Goal: Task Accomplishment & Management: Manage account settings

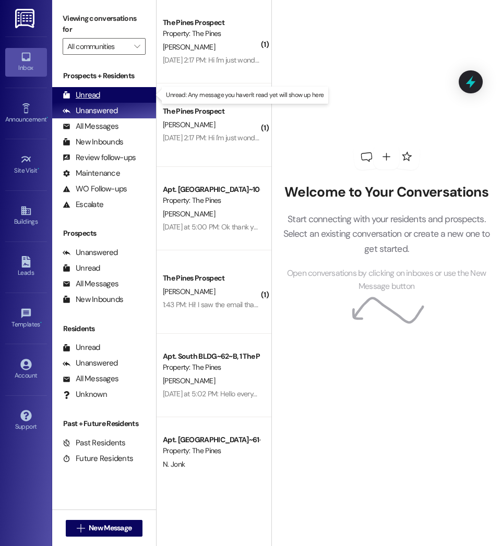
click at [107, 94] on div "Unread (0)" at bounding box center [104, 95] width 104 height 16
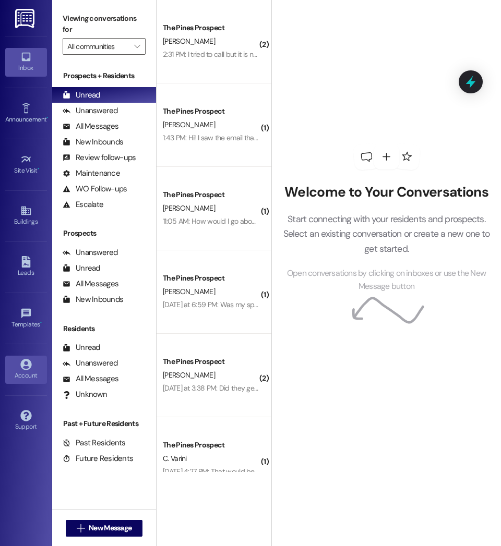
click at [31, 374] on div "Account" at bounding box center [26, 375] width 52 height 10
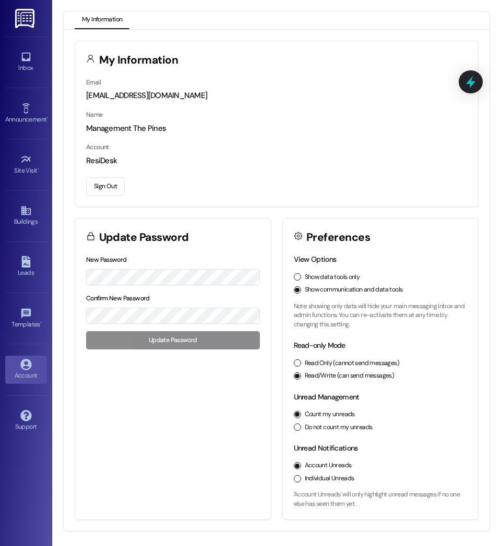
click at [94, 187] on button "Sign Out" at bounding box center [105, 186] width 39 height 18
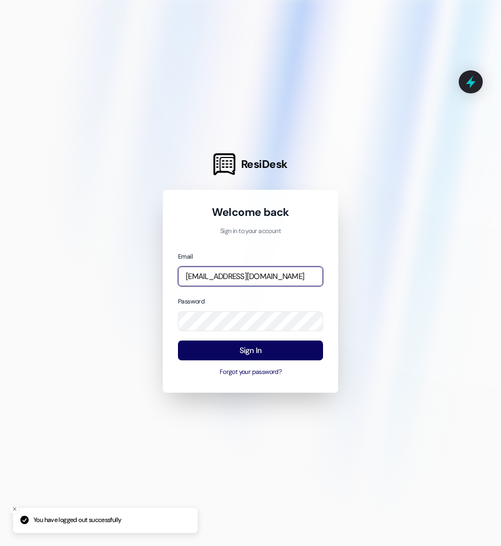
click at [236, 274] on input "[EMAIL_ADDRESS][DOMAIN_NAME]" at bounding box center [250, 277] width 145 height 20
type input "[EMAIL_ADDRESS][DOMAIN_NAME]"
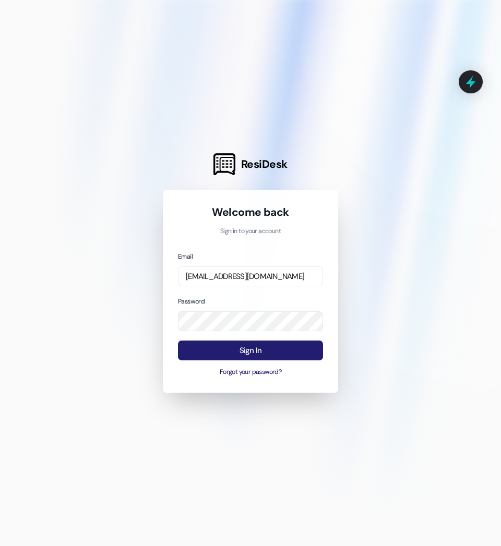
click at [251, 355] on button "Sign In" at bounding box center [250, 351] width 145 height 20
